Goal: Navigation & Orientation: Find specific page/section

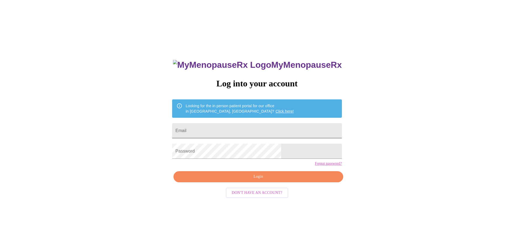
click at [248, 124] on input "Email" at bounding box center [256, 130] width 169 height 15
type input "[EMAIL_ADDRESS][DOMAIN_NAME]"
click at [254, 180] on span "Login" at bounding box center [258, 176] width 157 height 7
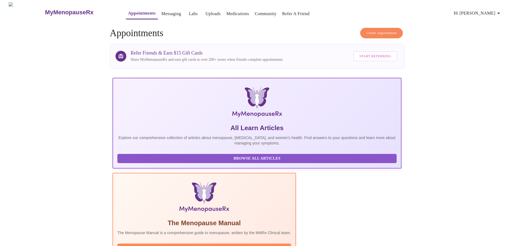
click at [189, 11] on link "Labs" at bounding box center [193, 14] width 9 height 8
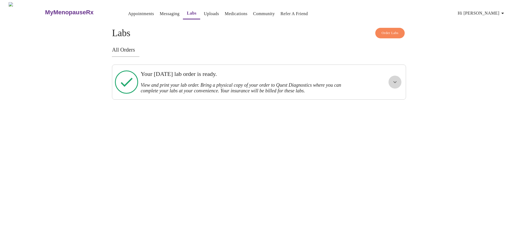
click at [394, 82] on icon "show more" at bounding box center [395, 82] width 6 height 6
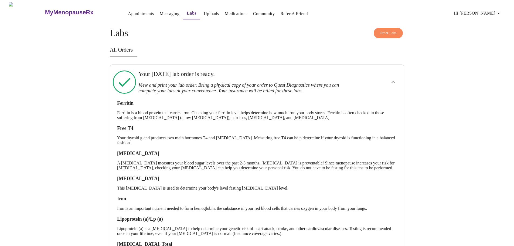
click at [204, 12] on link "Uploads" at bounding box center [211, 14] width 15 height 8
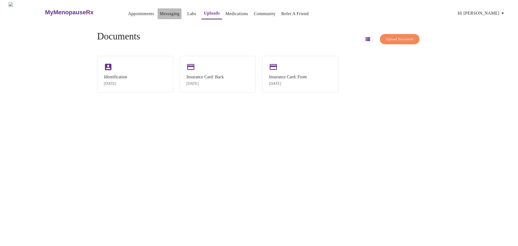
click at [160, 12] on link "Messaging" at bounding box center [170, 14] width 20 height 8
